Goal: Task Accomplishment & Management: Complete application form

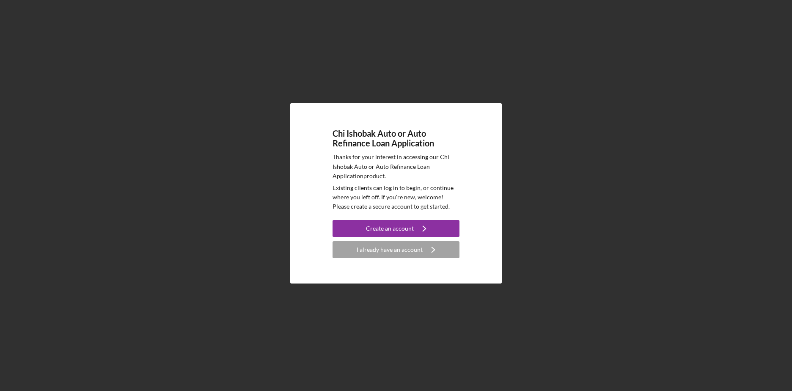
click at [660, 57] on div "Chi Ishobak Auto or Auto Refinance Loan Application Thanks for your interest in…" at bounding box center [396, 193] width 784 height 387
